Goal: Information Seeking & Learning: Learn about a topic

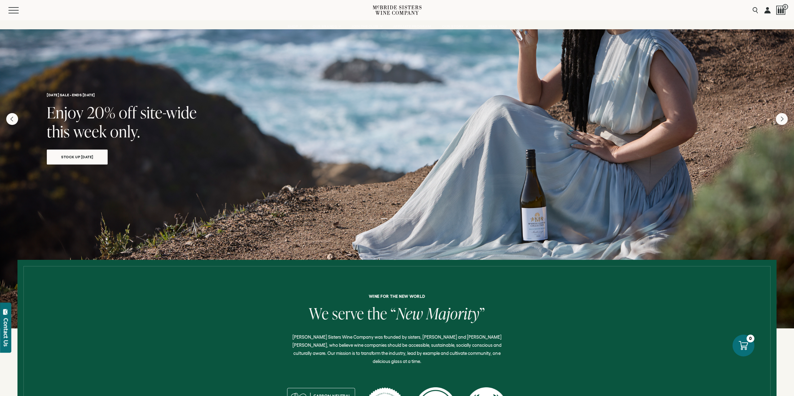
drag, startPoint x: 394, startPoint y: 8, endPoint x: 396, endPoint y: 20, distance: 11.7
click at [394, 8] on icon at bounding box center [386, 10] width 22 height 9
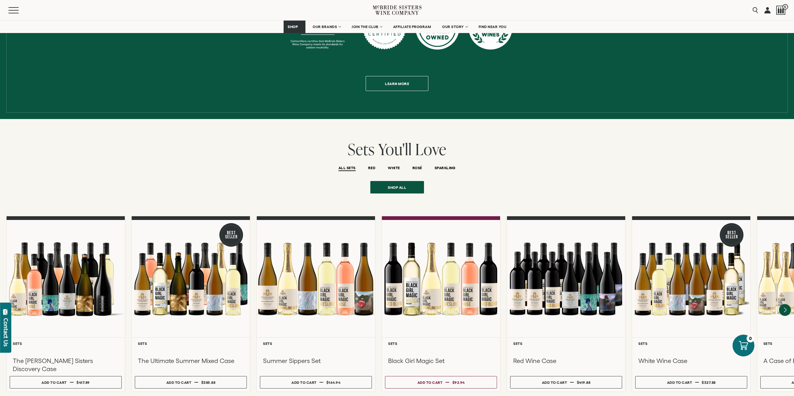
scroll to position [312, 0]
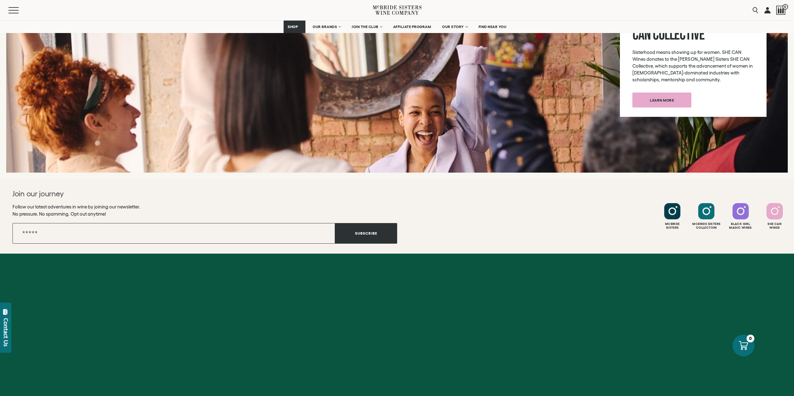
drag, startPoint x: 441, startPoint y: 327, endPoint x: 447, endPoint y: 270, distance: 57.4
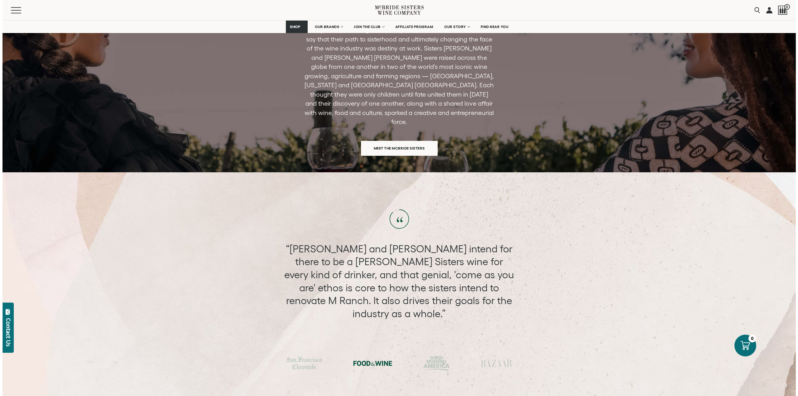
scroll to position [0, 0]
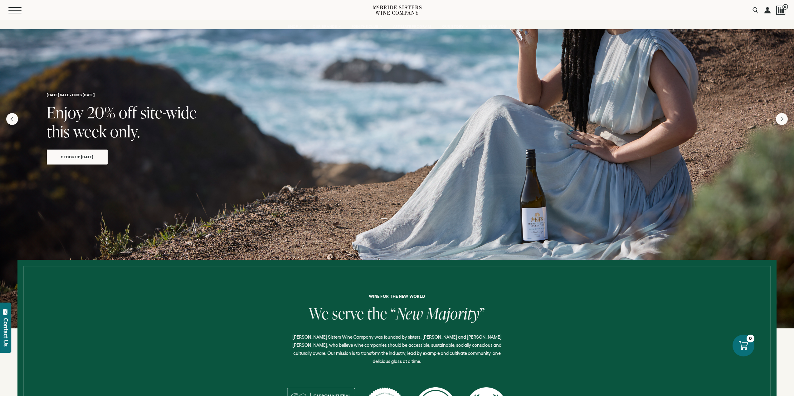
click at [10, 11] on button "Menu" at bounding box center [19, 10] width 22 height 6
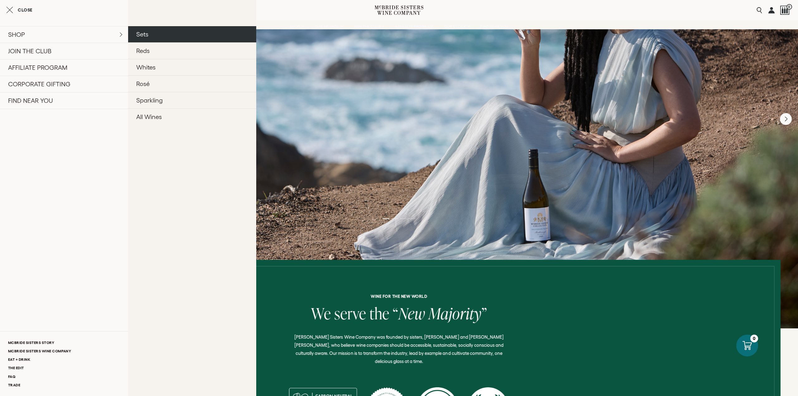
click at [163, 38] on link "Sets" at bounding box center [192, 34] width 128 height 16
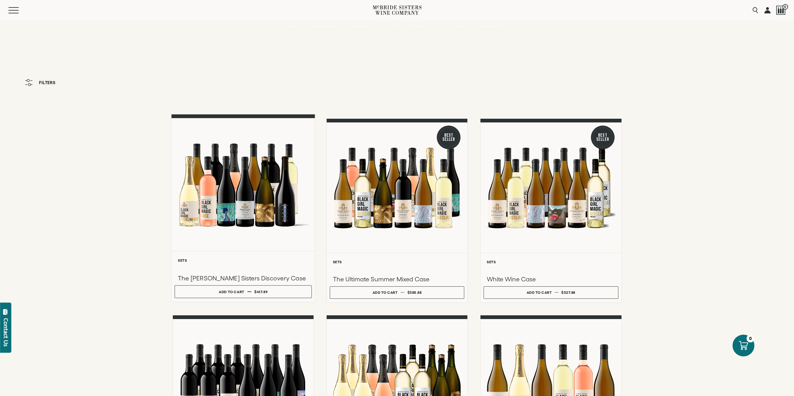
click at [275, 197] on div at bounding box center [242, 184] width 143 height 133
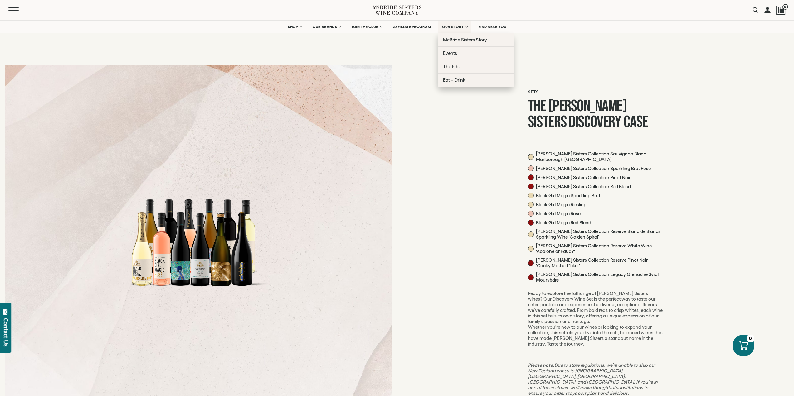
click at [462, 28] on span "OUR STORY" at bounding box center [453, 27] width 22 height 4
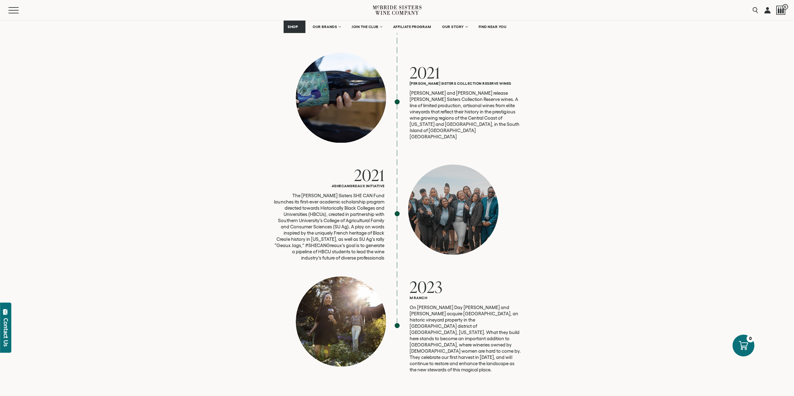
scroll to position [1510, 0]
